Goal: Book appointment/travel/reservation

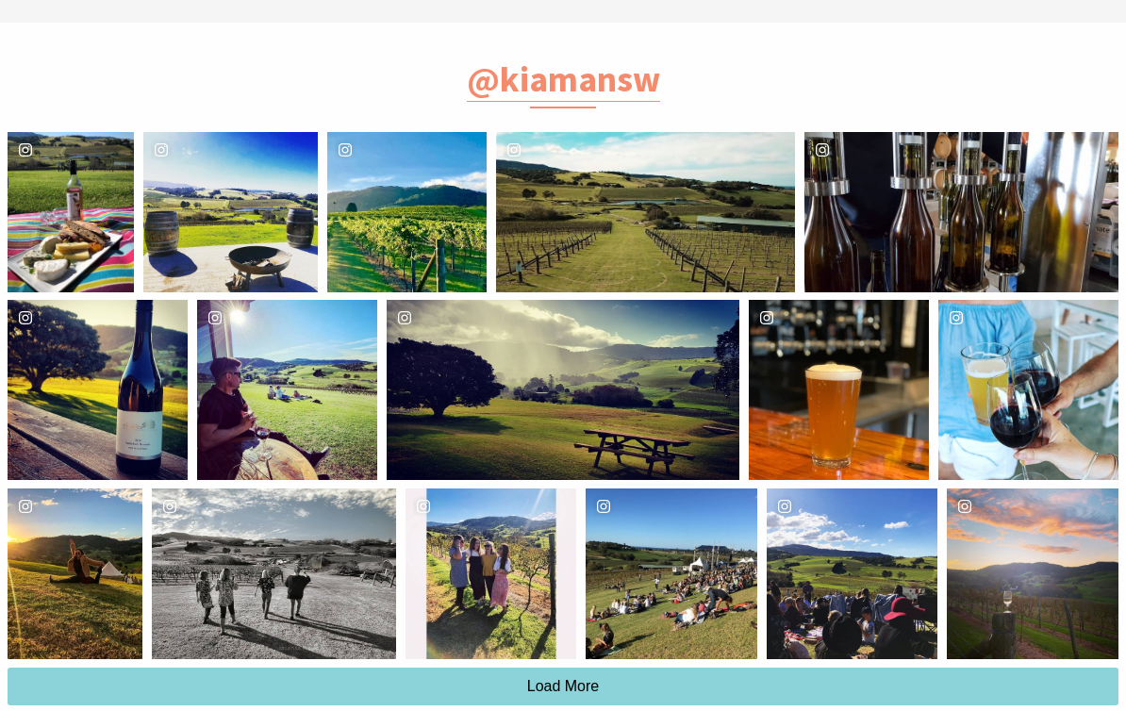
scroll to position [2045, 0]
click at [91, 219] on div "Location Crooked River Wines Cellar Door" at bounding box center [112, 213] width 42 height 160
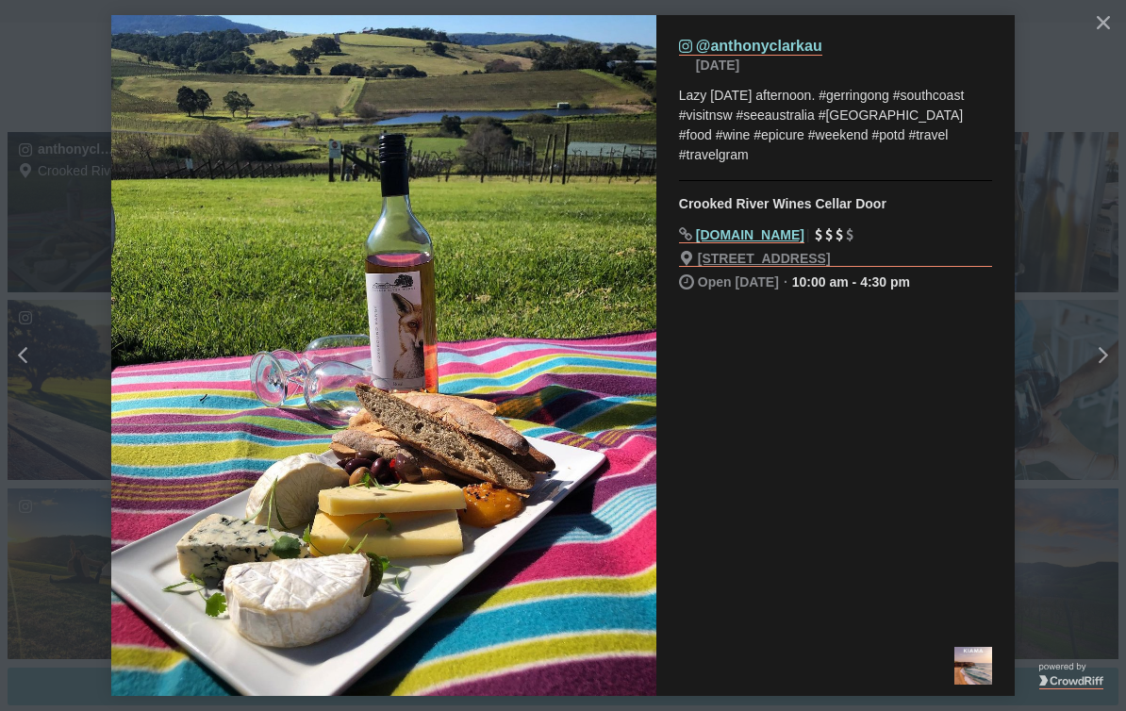
click at [1100, 17] on icon "Close" at bounding box center [1103, 22] width 13 height 13
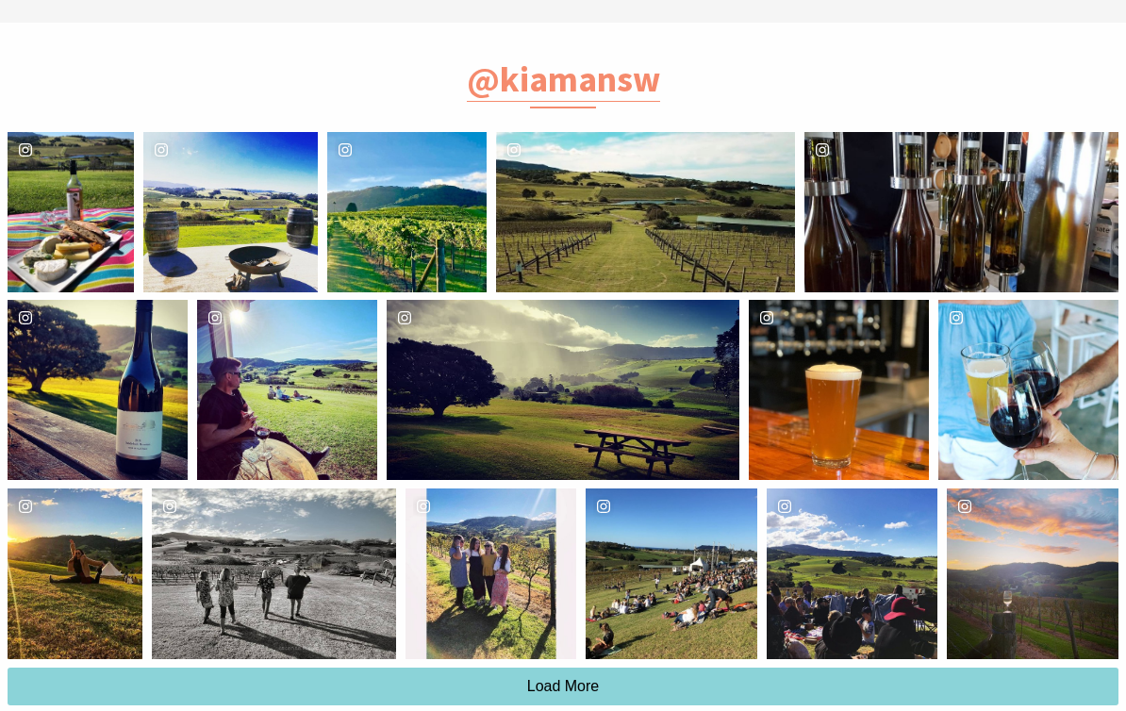
click at [434, 239] on div "Location Crooked River Wines Cellar Door" at bounding box center [461, 212] width 54 height 160
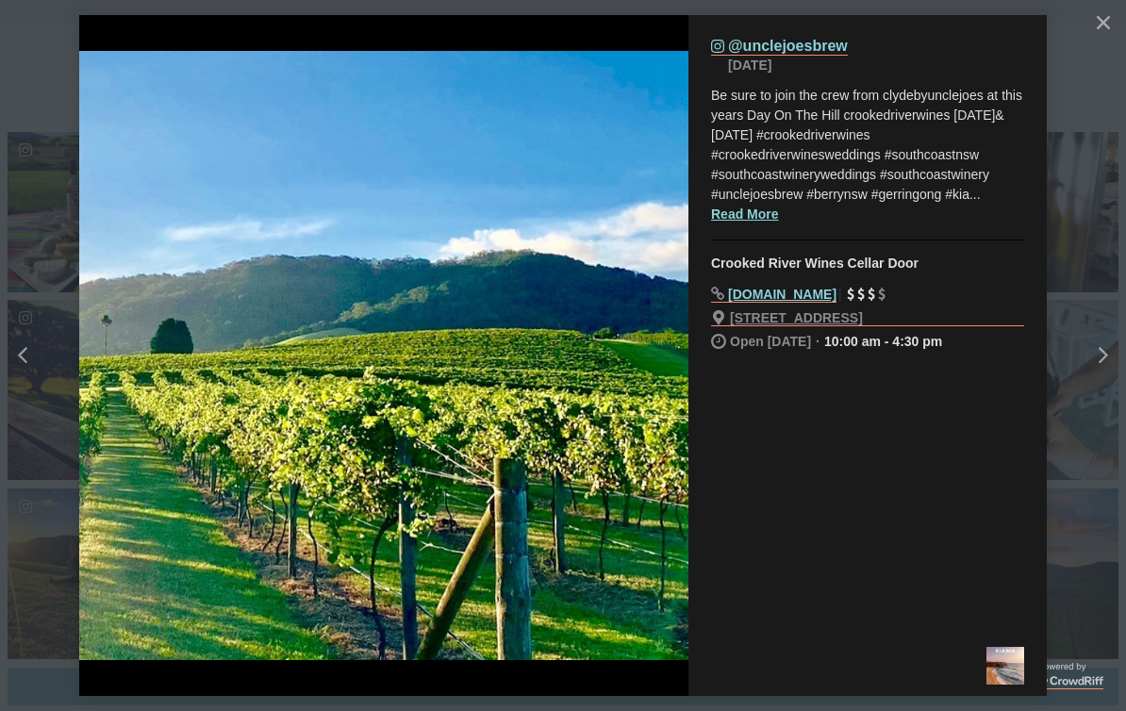
click at [1104, 18] on icon "Close" at bounding box center [1103, 22] width 13 height 13
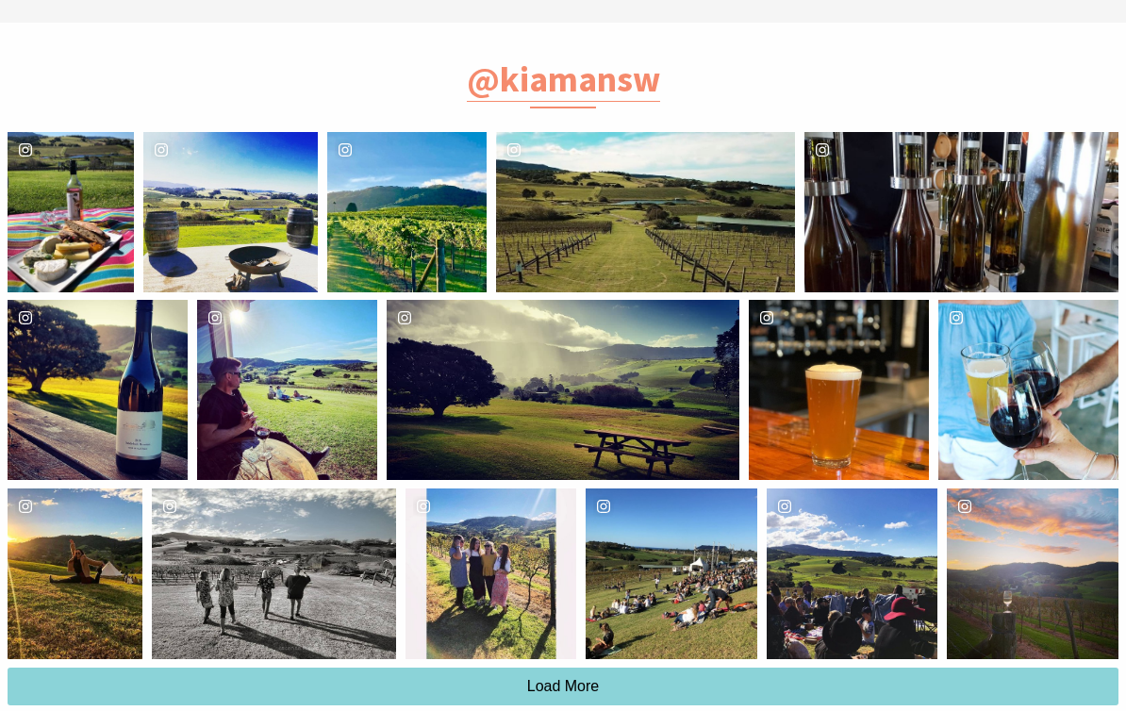
click at [127, 413] on div "crookedriverwines" at bounding box center [98, 390] width 180 height 180
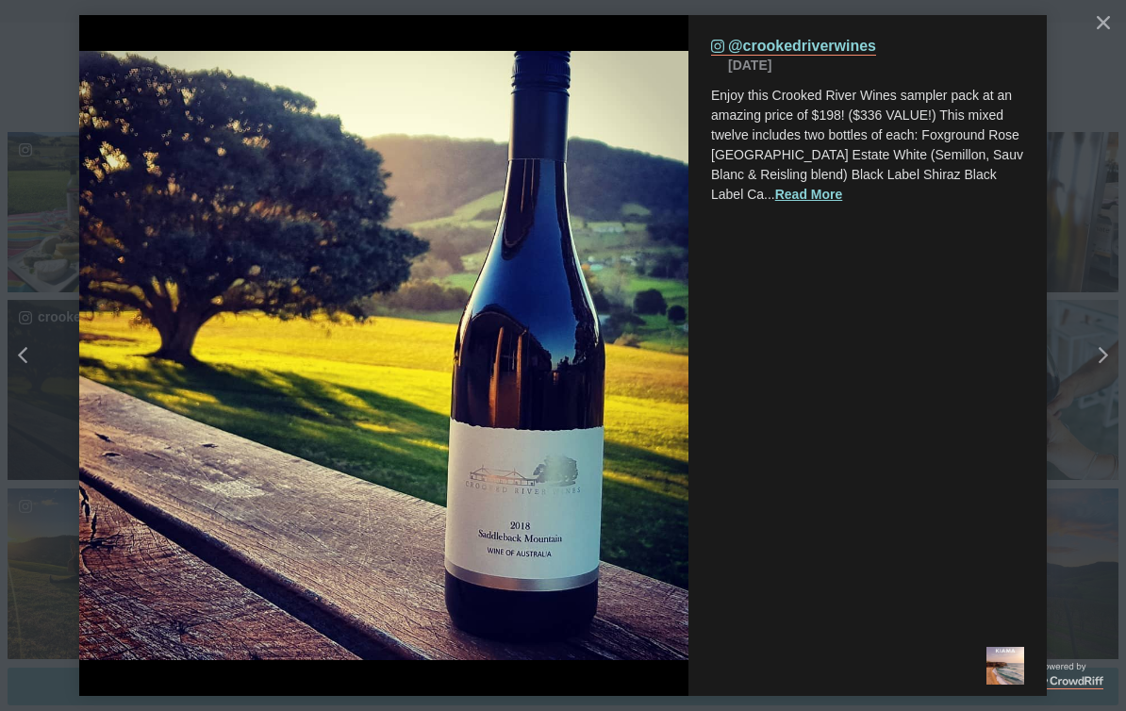
click at [1118, 17] on button "Close" at bounding box center [1104, 23] width 34 height 34
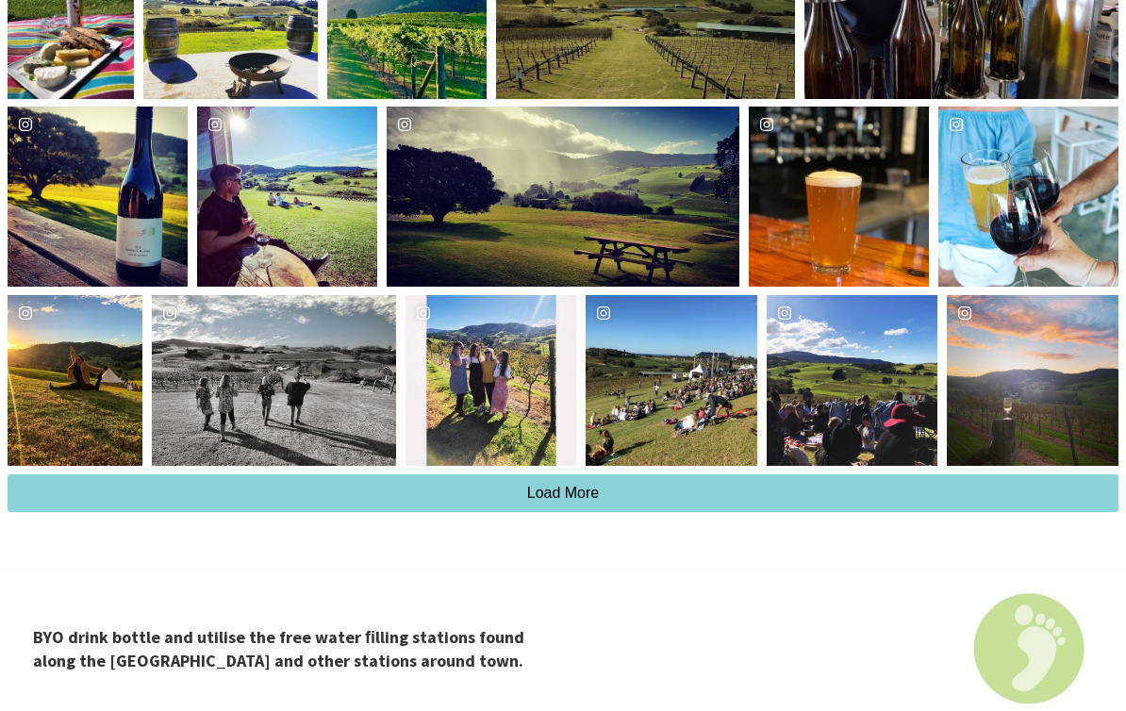
scroll to position [2240, 0]
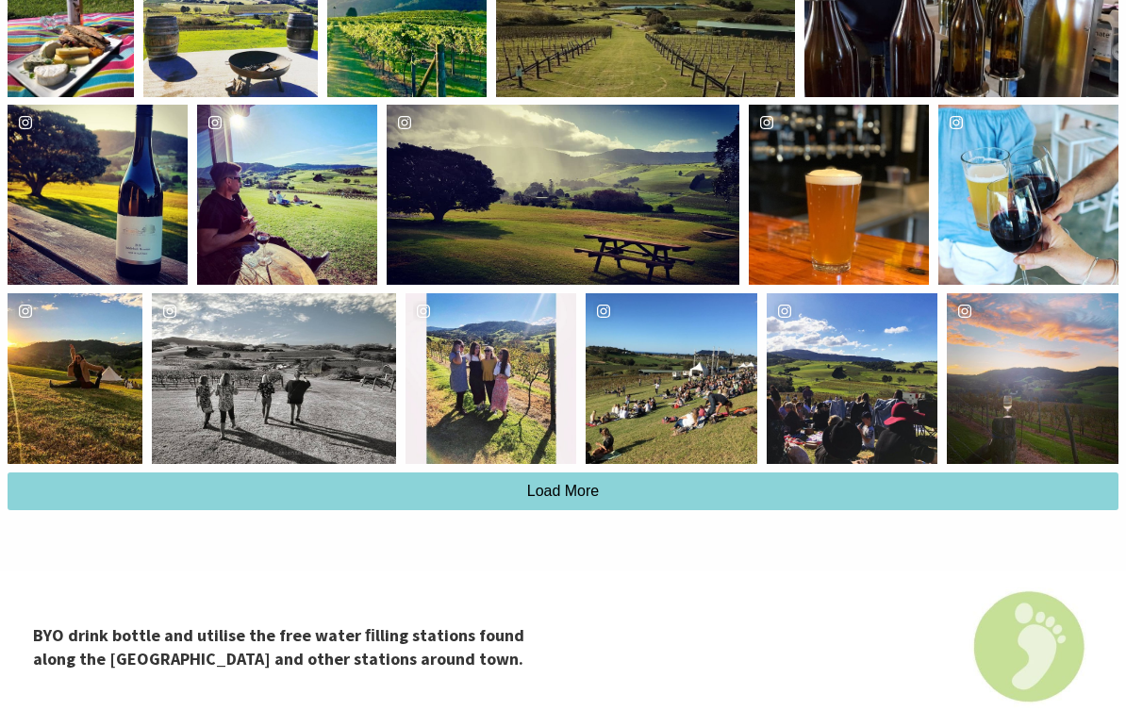
click at [558, 504] on button "Load More" at bounding box center [563, 492] width 1111 height 38
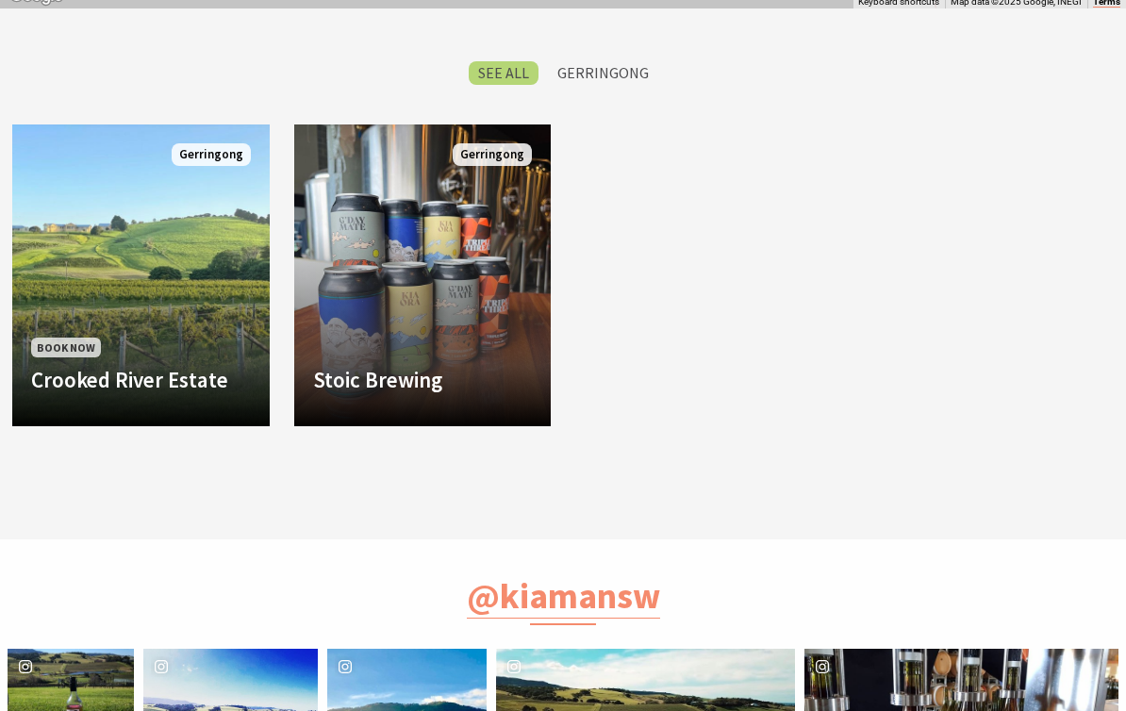
scroll to position [1529, 0]
click at [219, 263] on link "Book Now Crooked River Estate Discover the Charm of Crooked River Estate. Nestl…" at bounding box center [140, 276] width 257 height 302
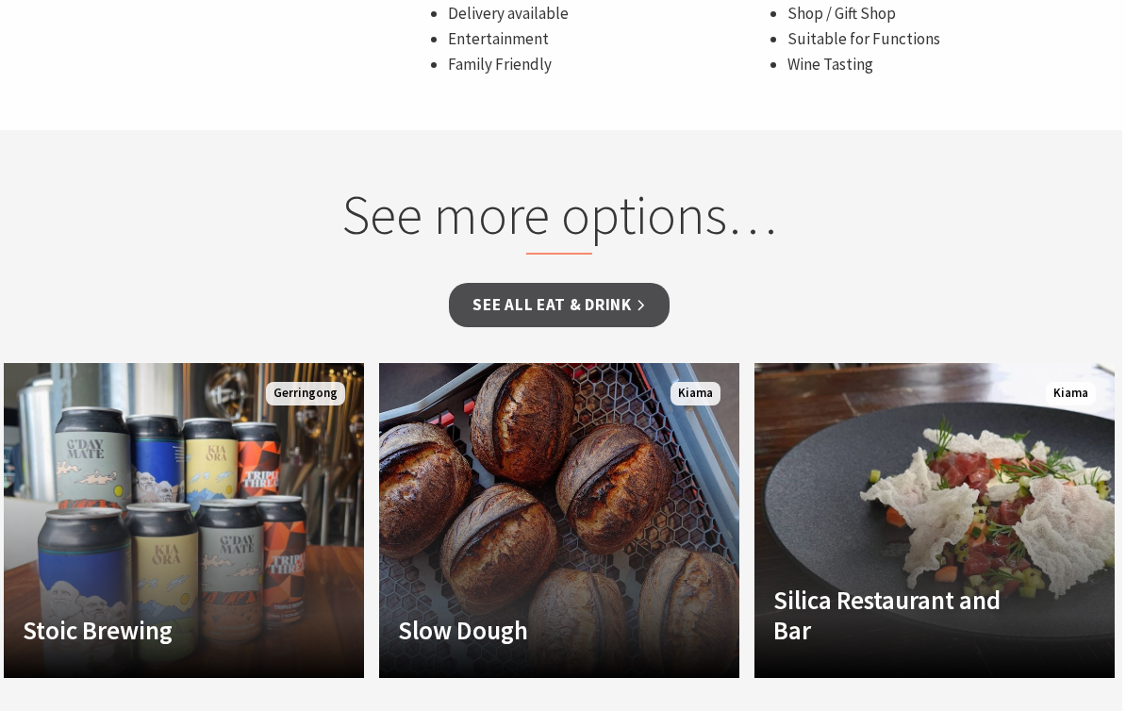
scroll to position [1815, 4]
click at [596, 283] on link "See all Eat & Drink" at bounding box center [559, 305] width 220 height 44
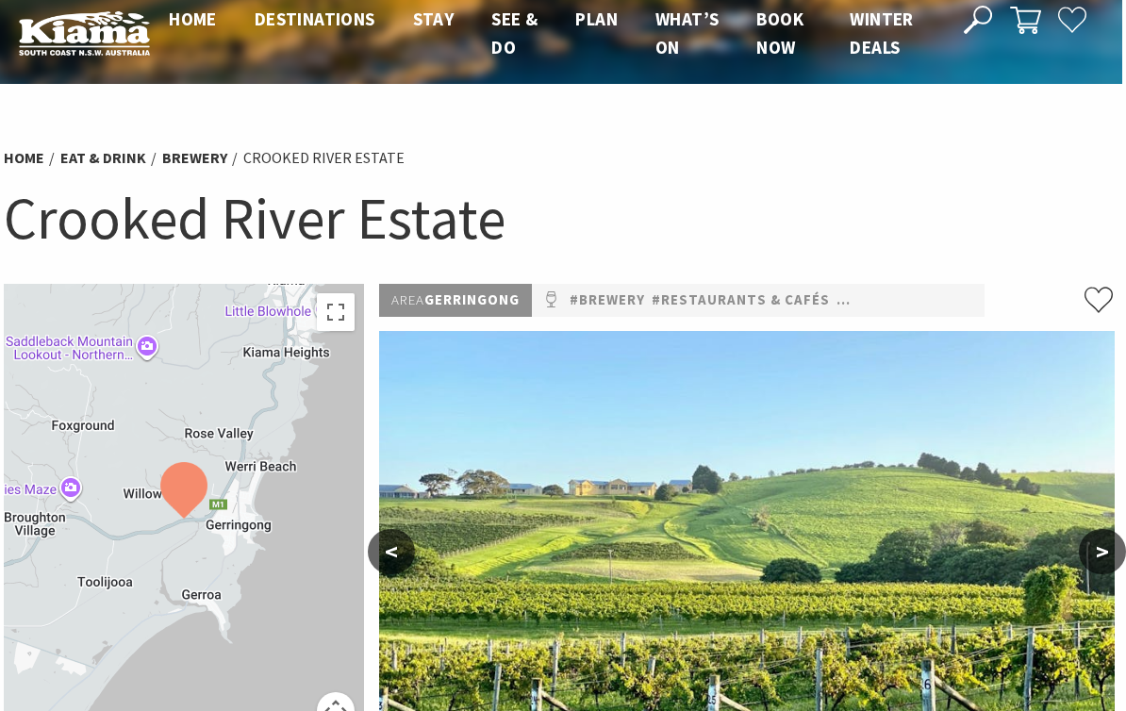
scroll to position [25, 4]
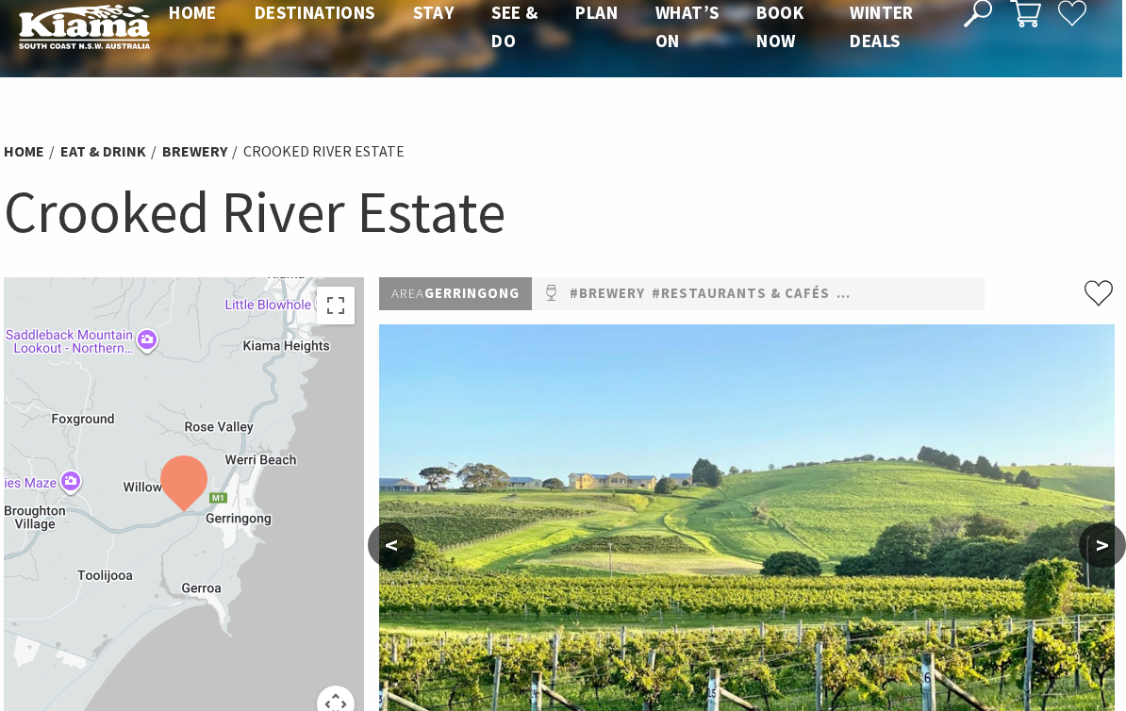
click at [756, 291] on link "#Restaurants & Cafés" at bounding box center [741, 294] width 178 height 24
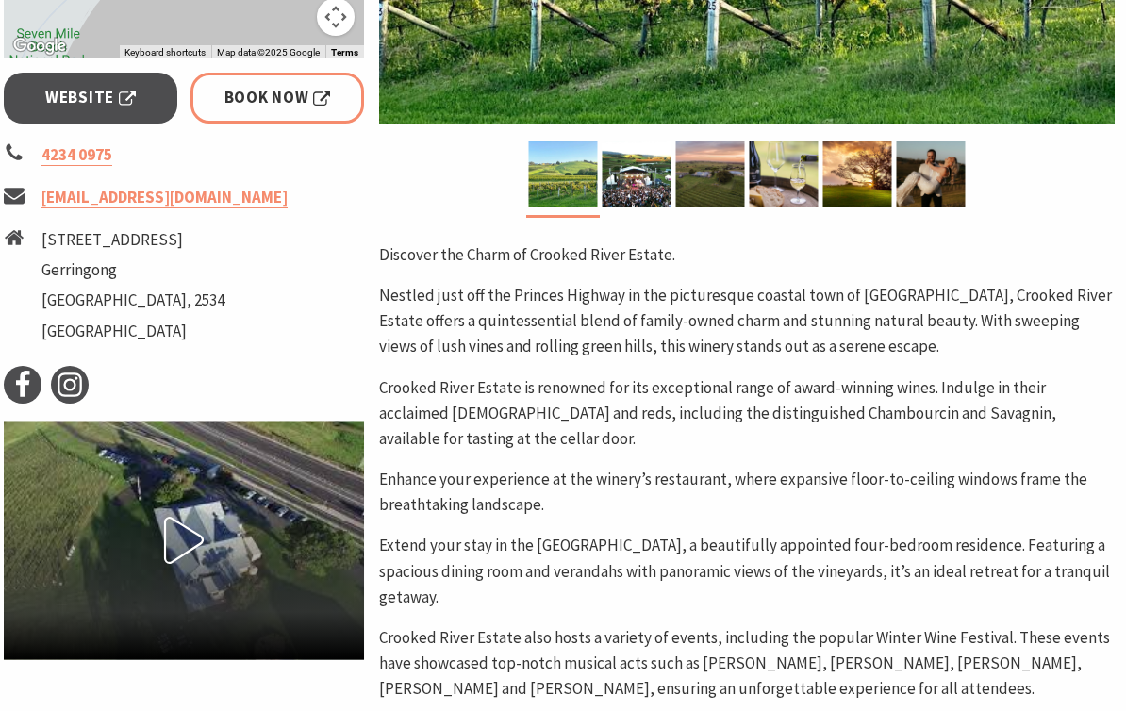
scroll to position [712, 4]
click at [289, 101] on span "Book Now" at bounding box center [277, 97] width 107 height 25
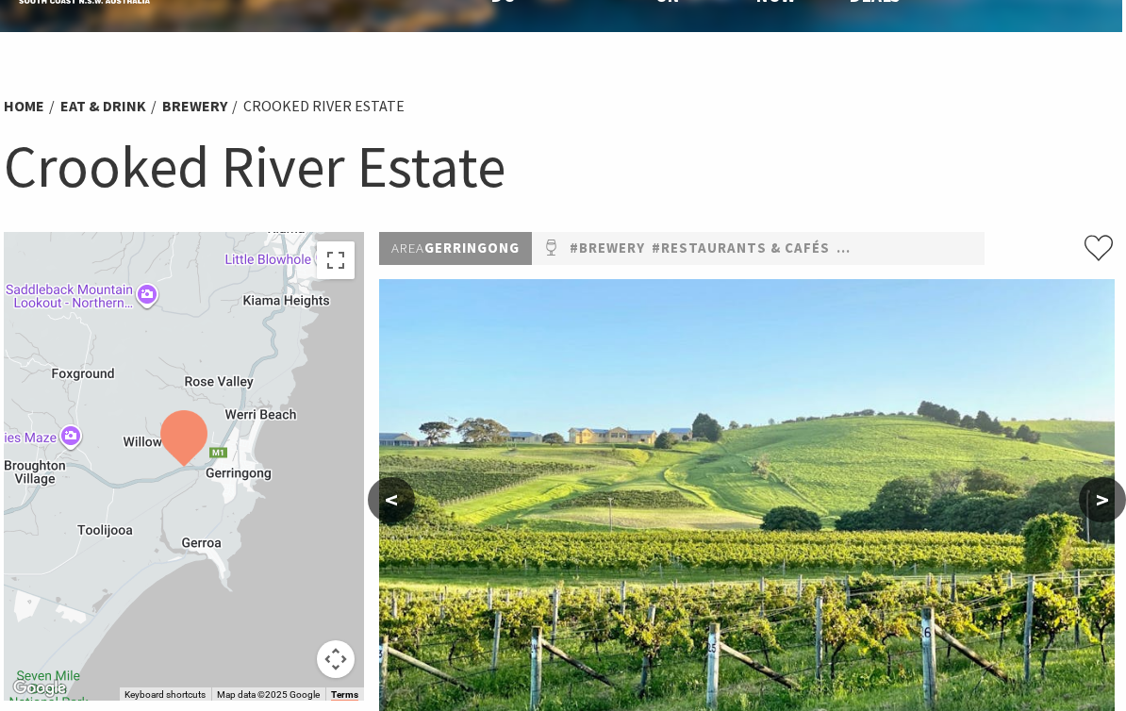
scroll to position [0, 4]
